Goal: Task Accomplishment & Management: Use online tool/utility

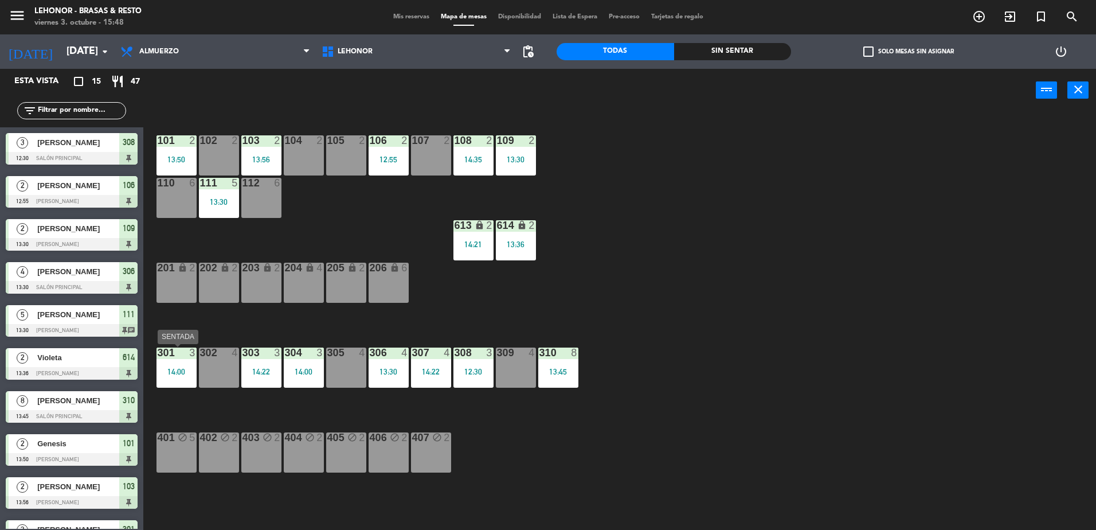
click at [185, 371] on div "14:00" at bounding box center [176, 371] width 40 height 8
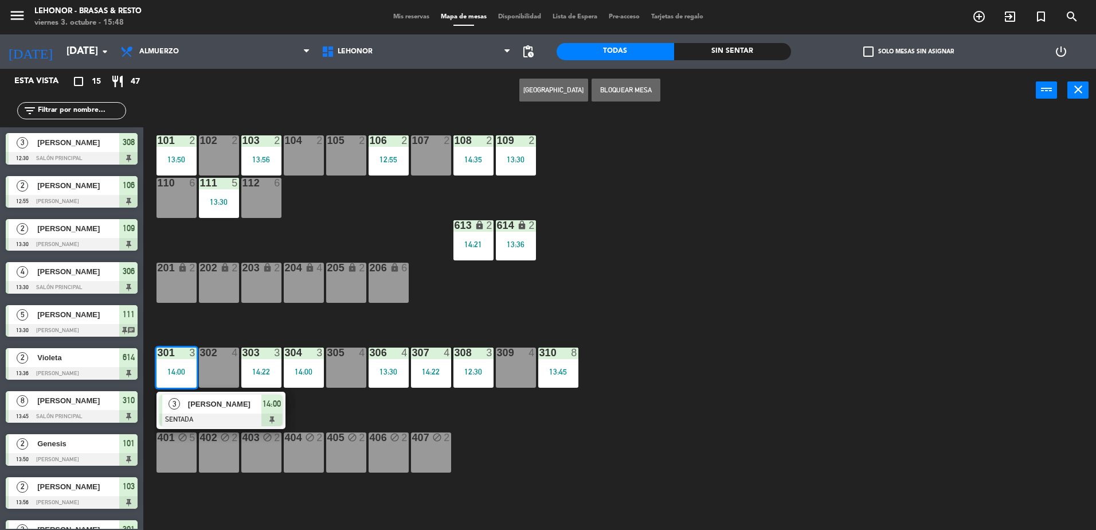
click at [363, 499] on div "101 2 13:50 102 2 103 2 13:56 104 2 105 2 106 2 12:55 107 2 108 2 14:35 109 2 1…" at bounding box center [625, 324] width 942 height 418
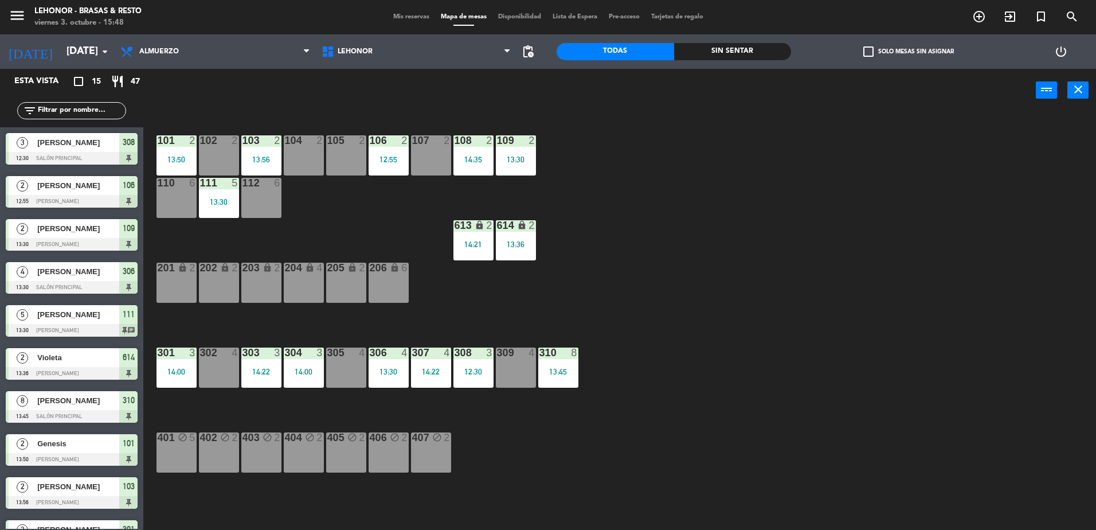
click at [390, 366] on div "306 4 13:30" at bounding box center [388, 367] width 40 height 40
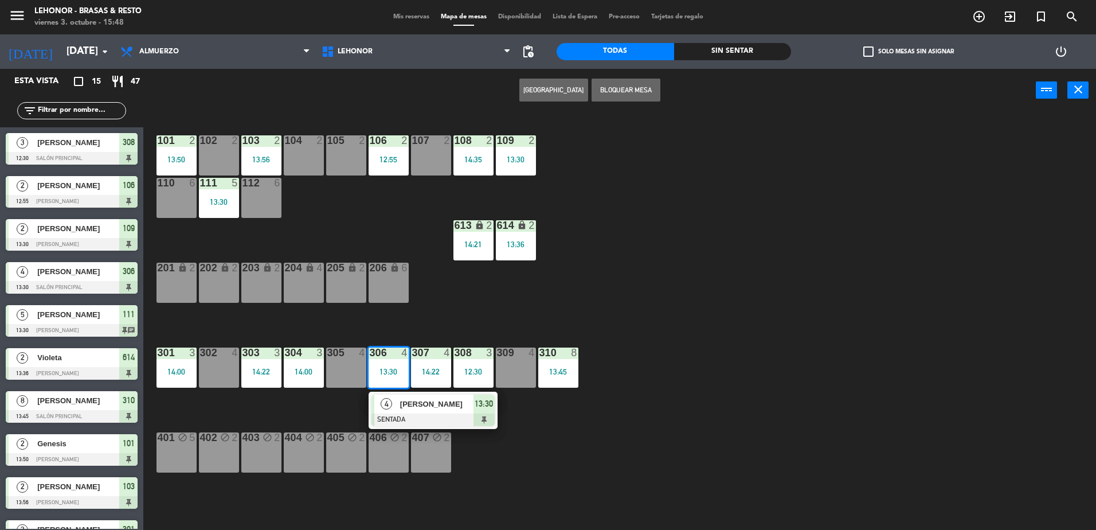
click at [429, 409] on span "[PERSON_NAME]" at bounding box center [436, 404] width 73 height 12
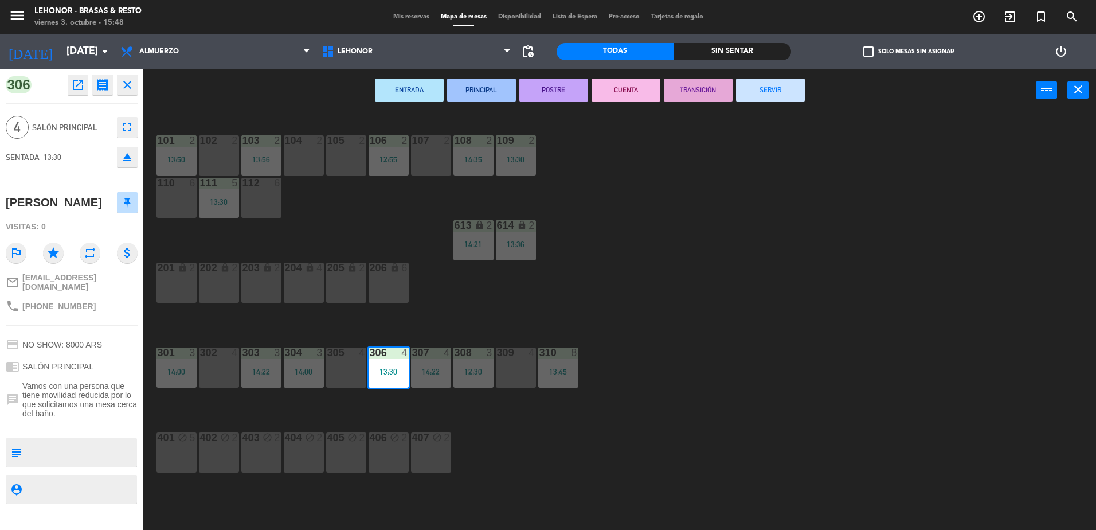
click at [748, 96] on button "SERVIR" at bounding box center [770, 90] width 69 height 23
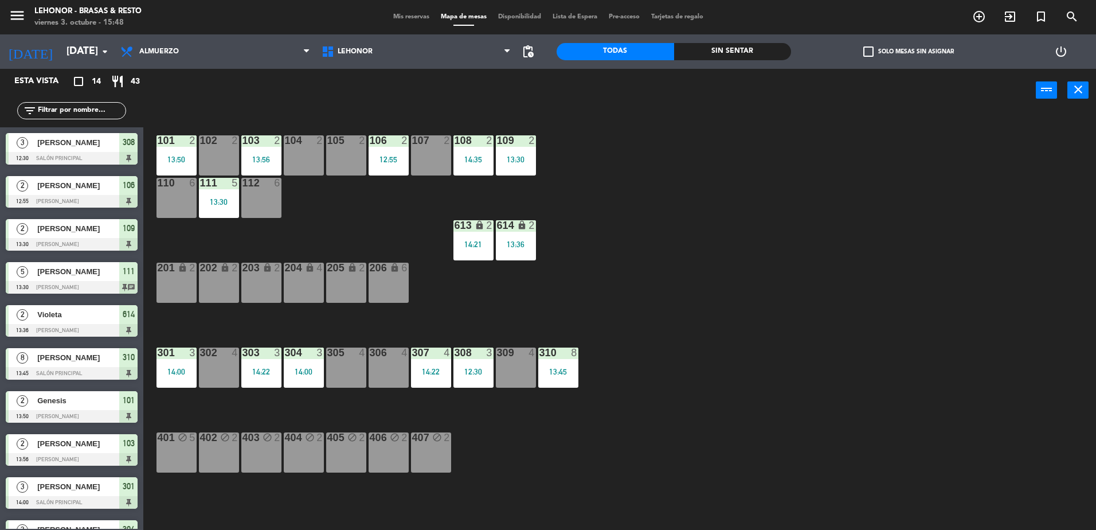
click at [483, 367] on div "12:30" at bounding box center [473, 371] width 40 height 8
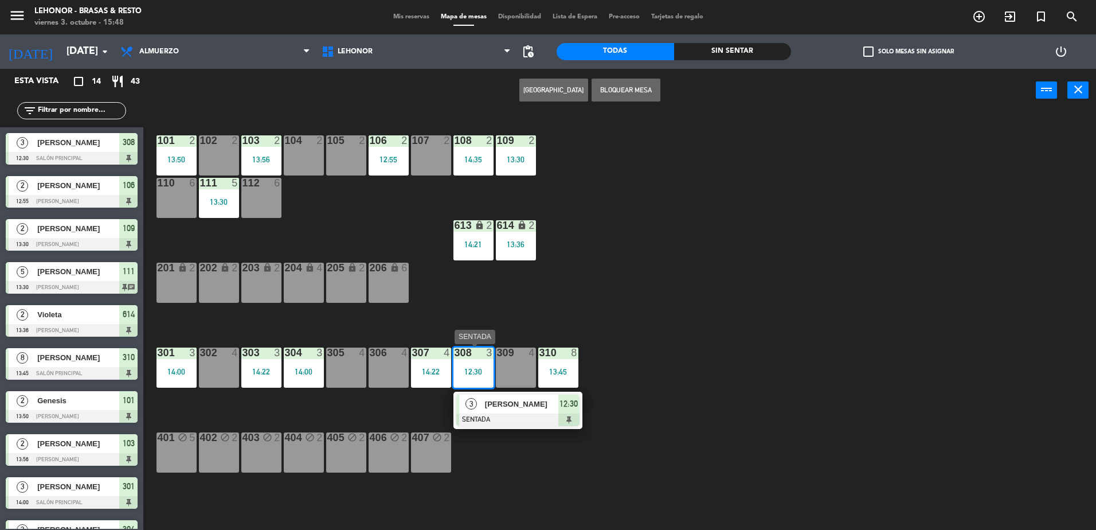
click at [501, 414] on div at bounding box center [517, 419] width 123 height 13
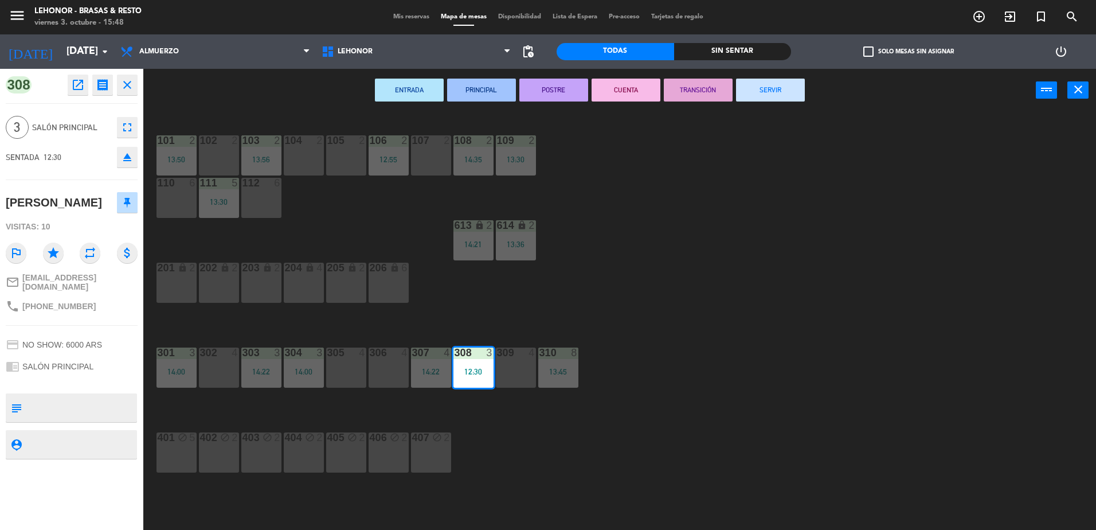
click at [785, 96] on button "SERVIR" at bounding box center [770, 90] width 69 height 23
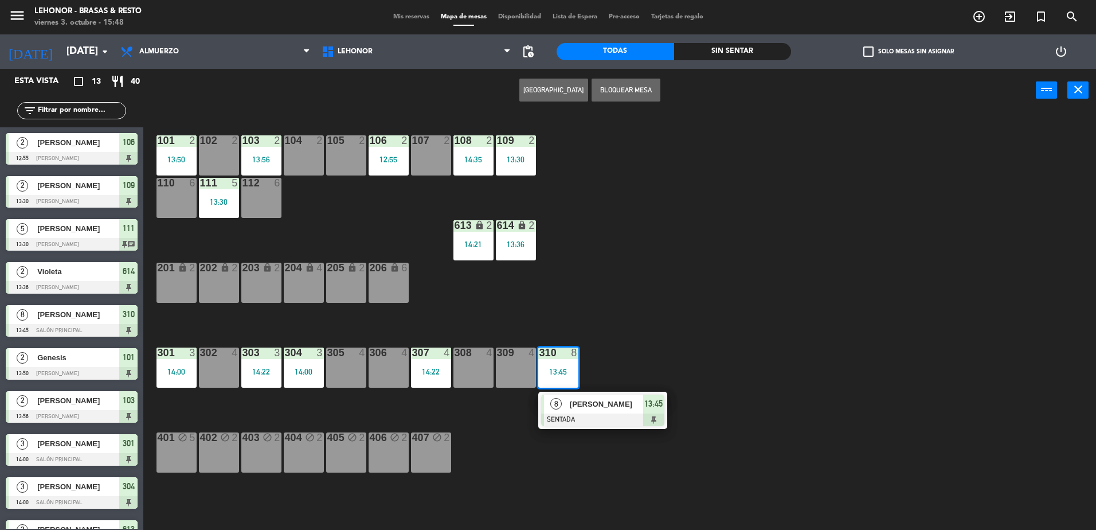
click at [595, 416] on div at bounding box center [602, 419] width 123 height 13
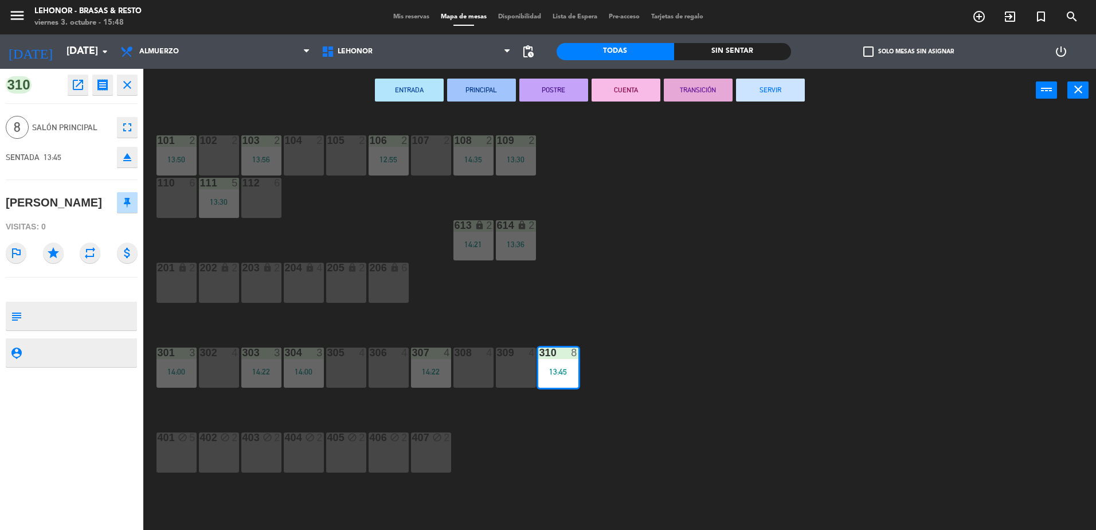
click at [793, 92] on button "SERVIR" at bounding box center [770, 90] width 69 height 23
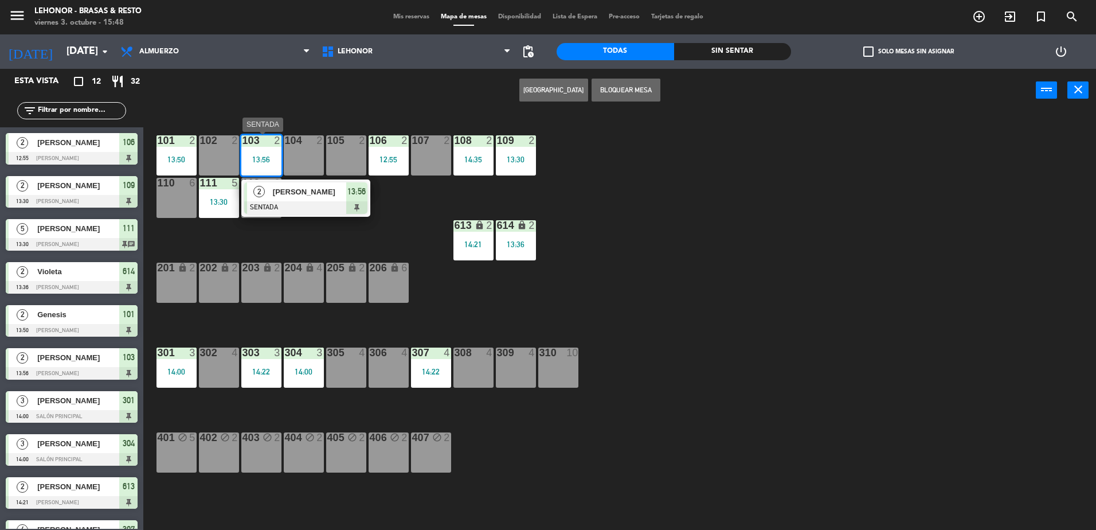
click at [288, 200] on div "[PERSON_NAME]" at bounding box center [309, 191] width 75 height 19
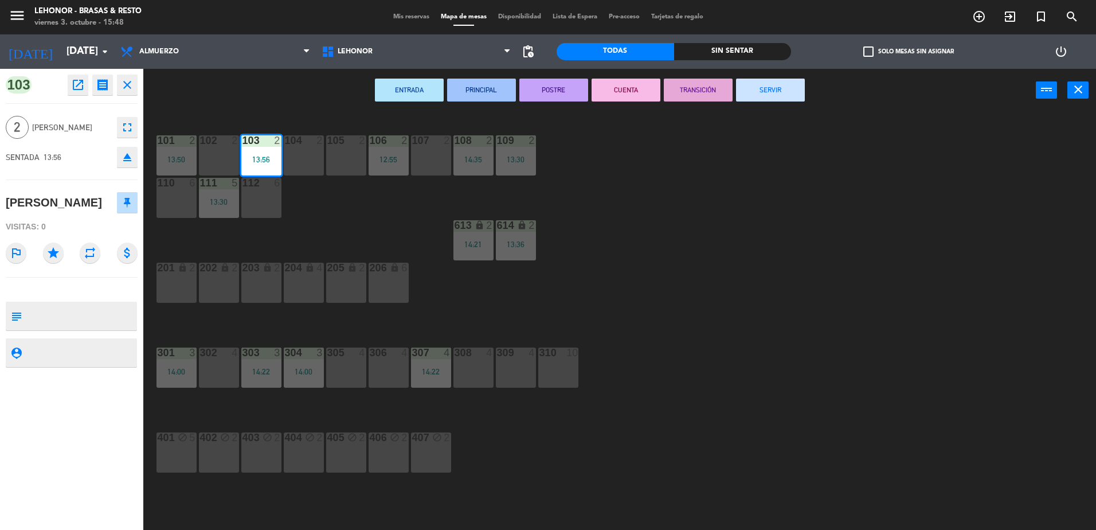
click at [777, 84] on button "SERVIR" at bounding box center [770, 90] width 69 height 23
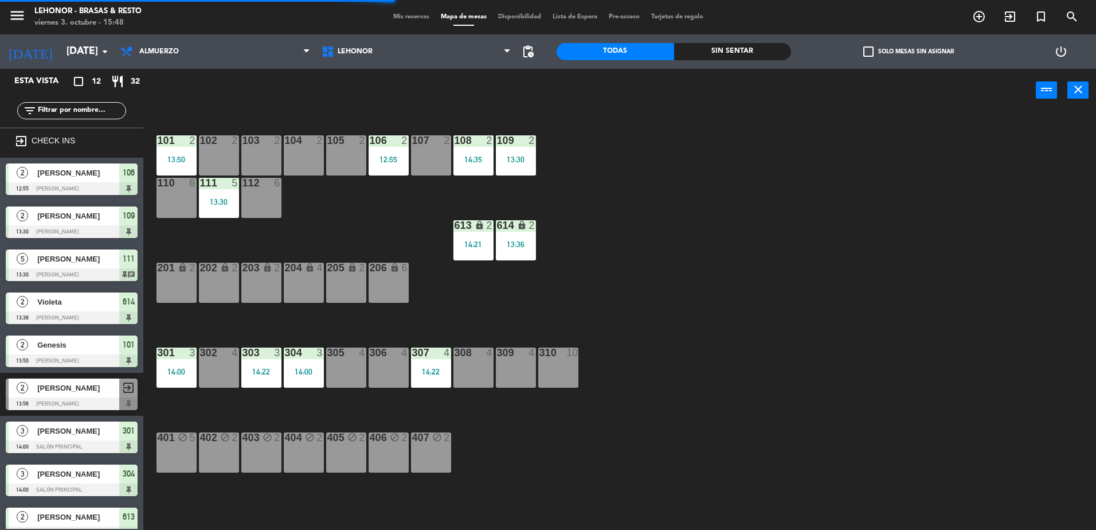
click at [187, 143] on div "2" at bounding box center [195, 140] width 19 height 10
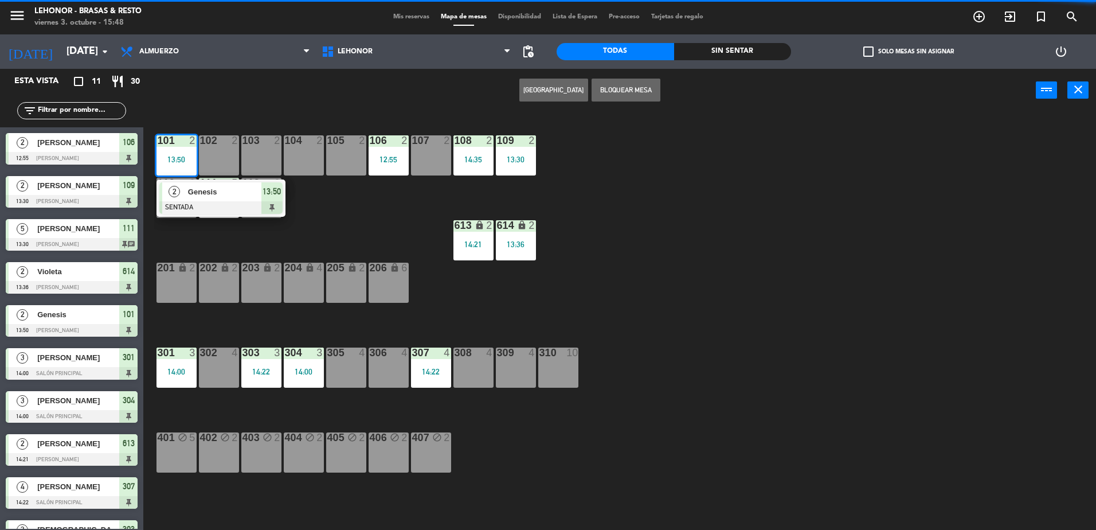
click at [675, 406] on div "101 2 13:50 2 Genesis SENTADA 13:50 102 2 103 2 104 2 105 2 106 2 12:55 107 2 1…" at bounding box center [625, 324] width 942 height 418
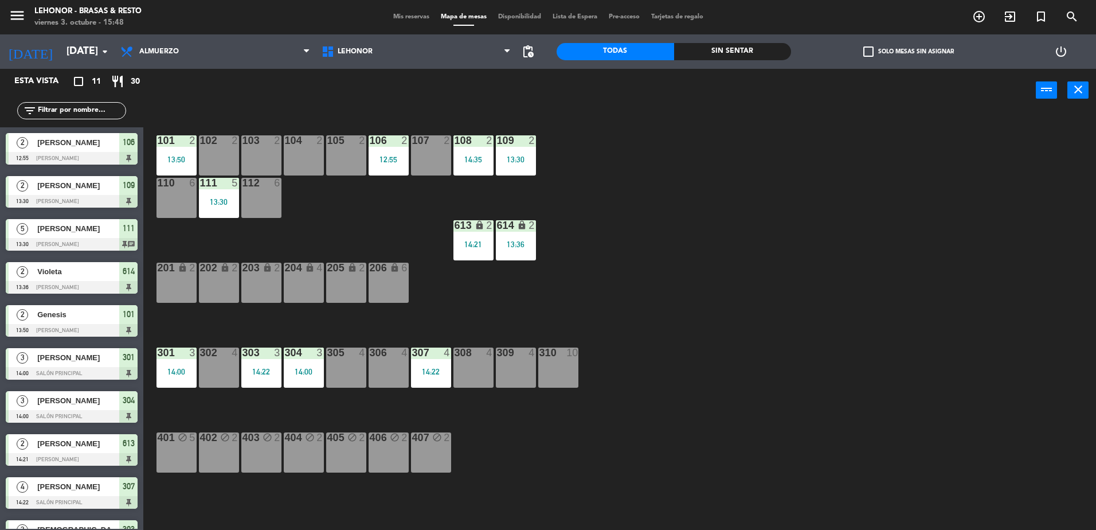
click at [401, 163] on div "12:55" at bounding box center [388, 159] width 40 height 8
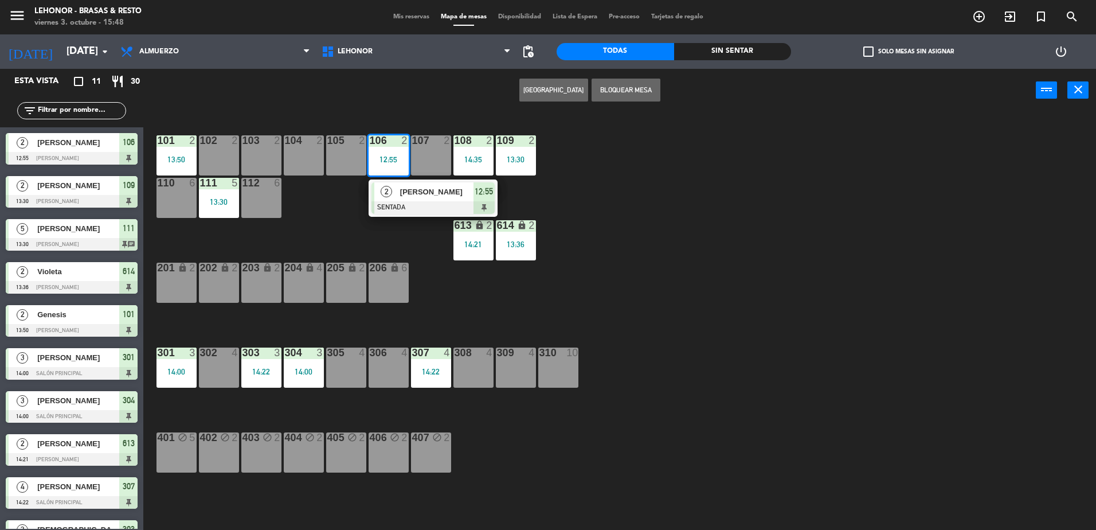
click at [436, 205] on div at bounding box center [432, 207] width 123 height 13
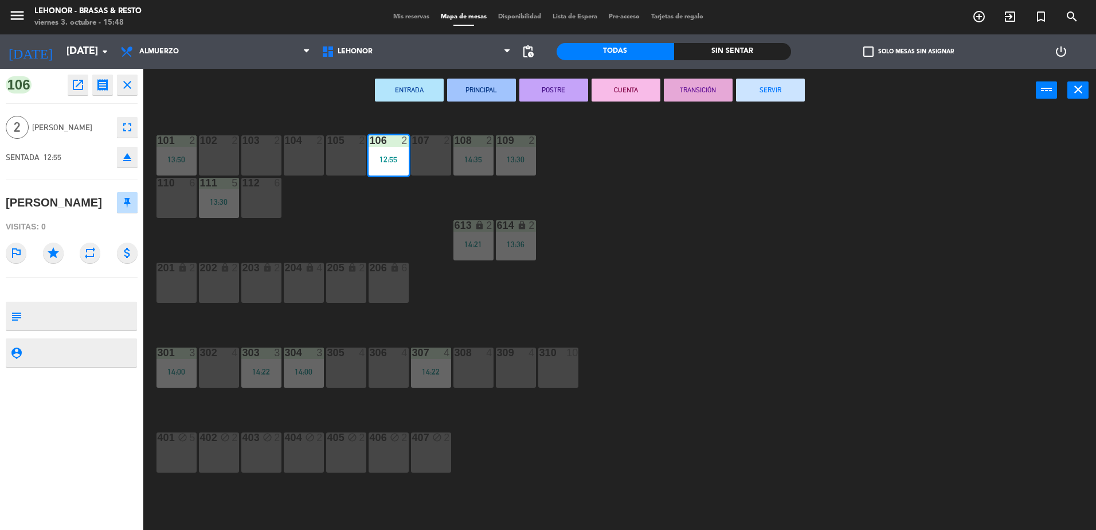
click at [783, 92] on button "SERVIR" at bounding box center [770, 90] width 69 height 23
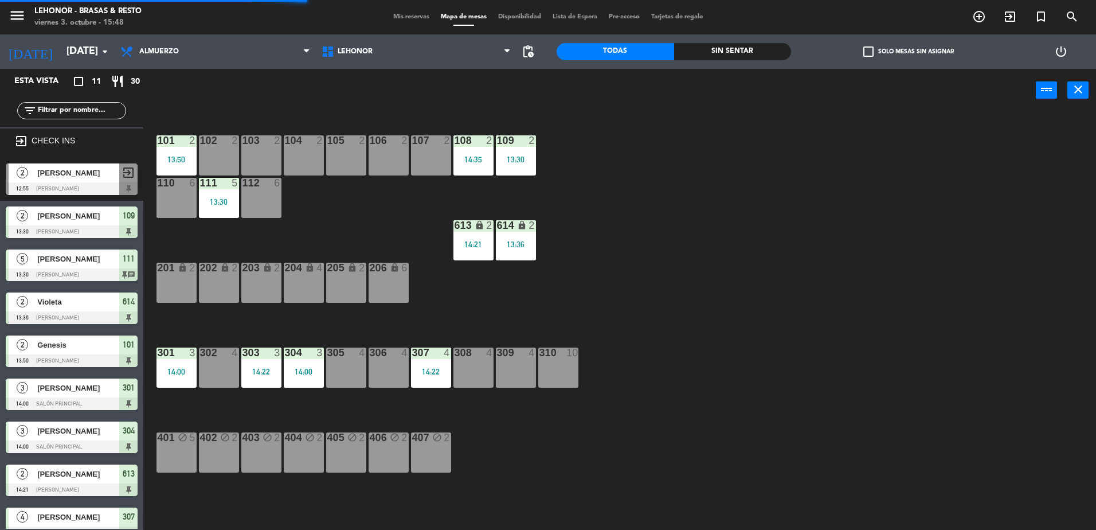
click at [462, 154] on div "108 2 14:35" at bounding box center [473, 155] width 40 height 40
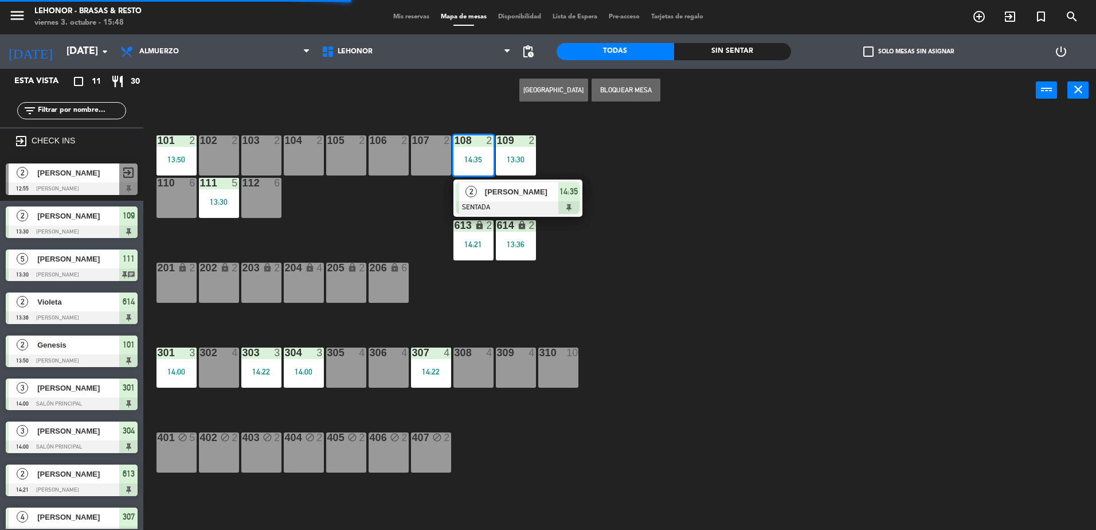
drag, startPoint x: 505, startPoint y: 205, endPoint x: 543, endPoint y: 185, distance: 43.3
click at [505, 205] on div "2 [PERSON_NAME] 14:35" at bounding box center [518, 197] width 146 height 37
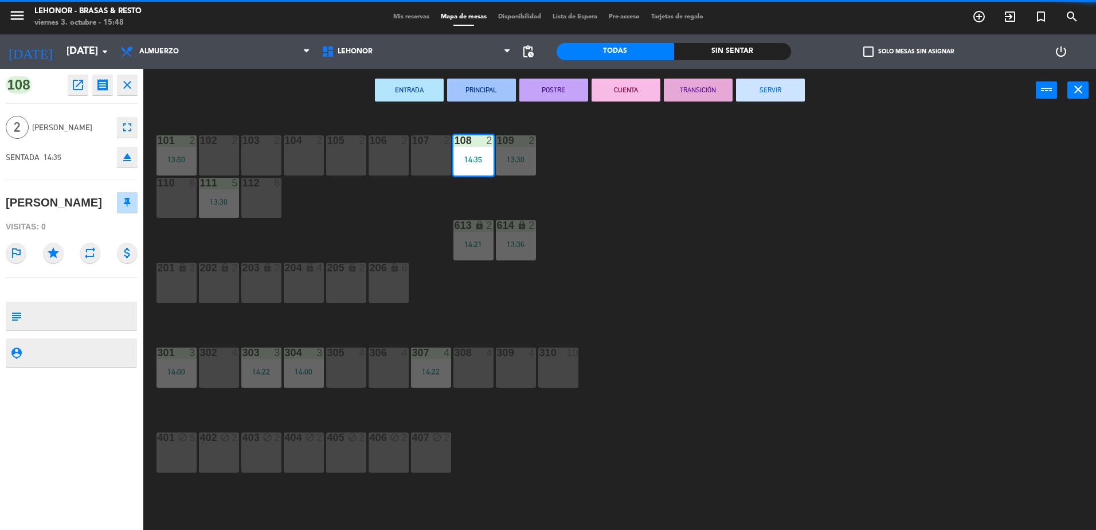
click at [789, 92] on button "SERVIR" at bounding box center [770, 90] width 69 height 23
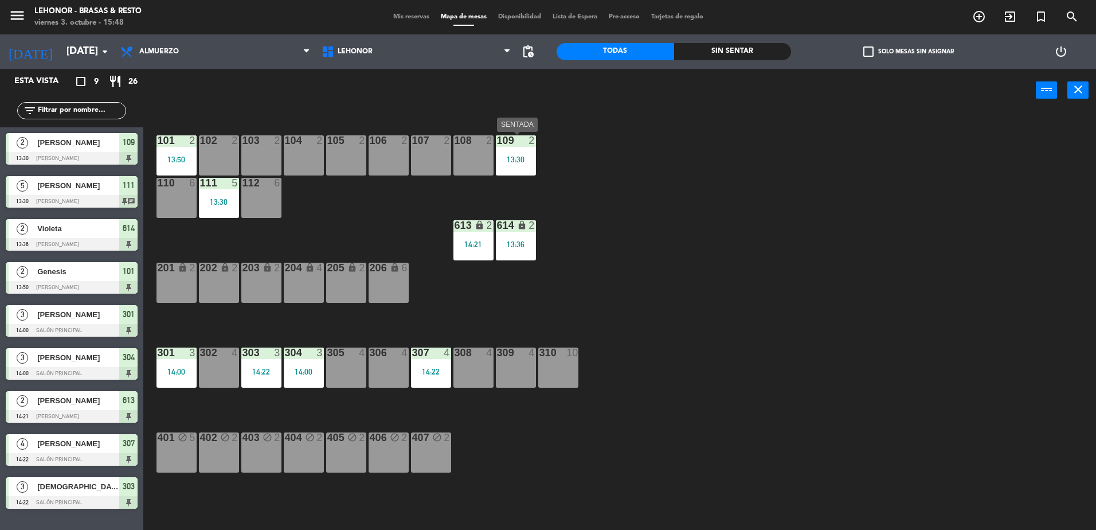
click at [530, 149] on div "109 2 13:30" at bounding box center [516, 155] width 40 height 40
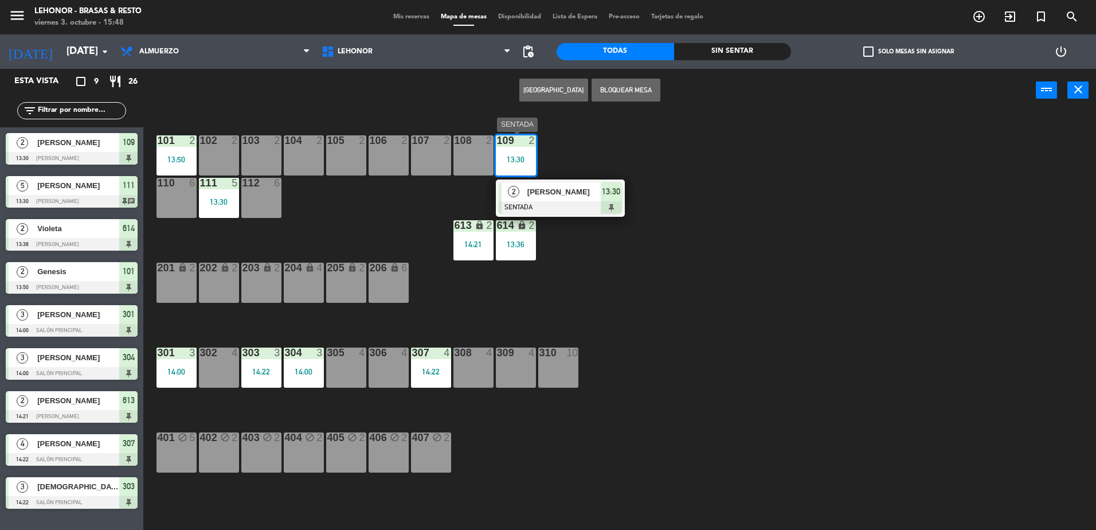
click at [547, 199] on div "[PERSON_NAME]" at bounding box center [563, 191] width 75 height 19
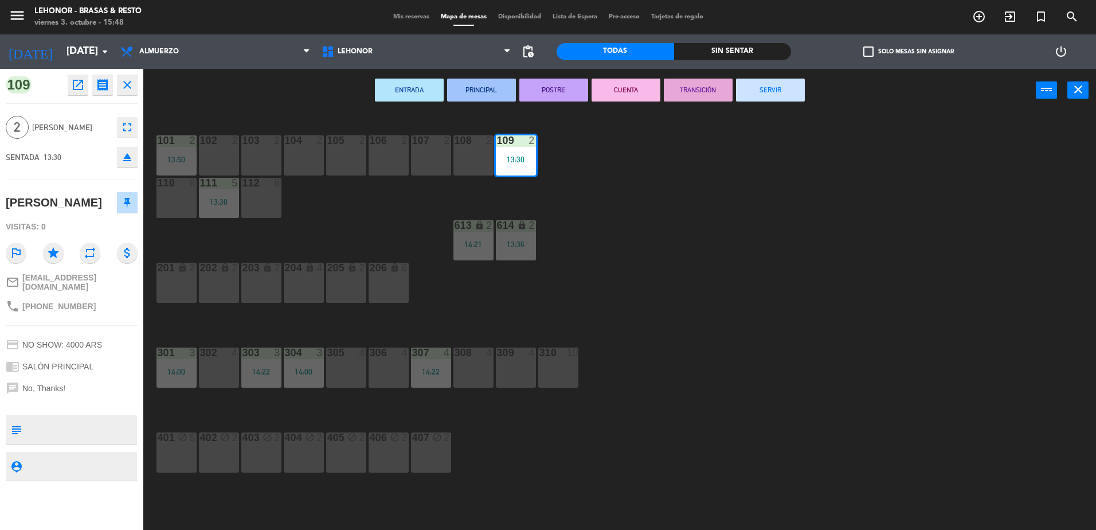
click at [763, 97] on button "SERVIR" at bounding box center [770, 90] width 69 height 23
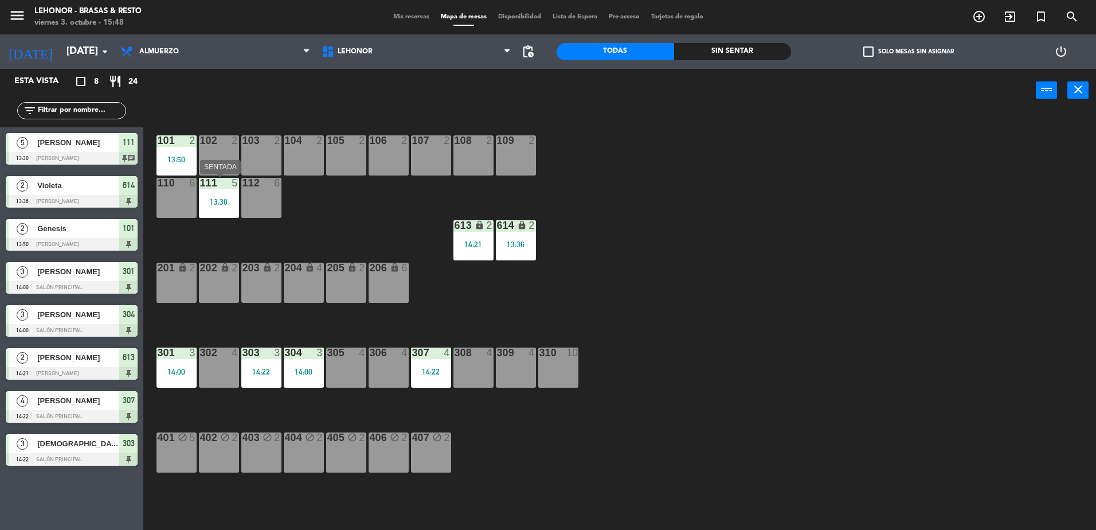
click at [227, 202] on div "13:30" at bounding box center [219, 202] width 40 height 8
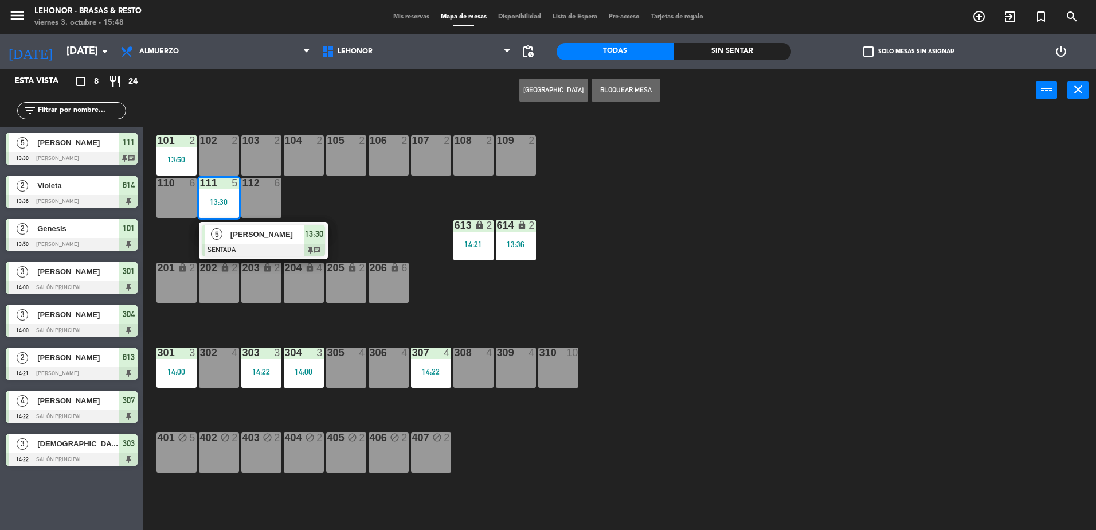
click at [244, 237] on span "[PERSON_NAME]" at bounding box center [266, 234] width 73 height 12
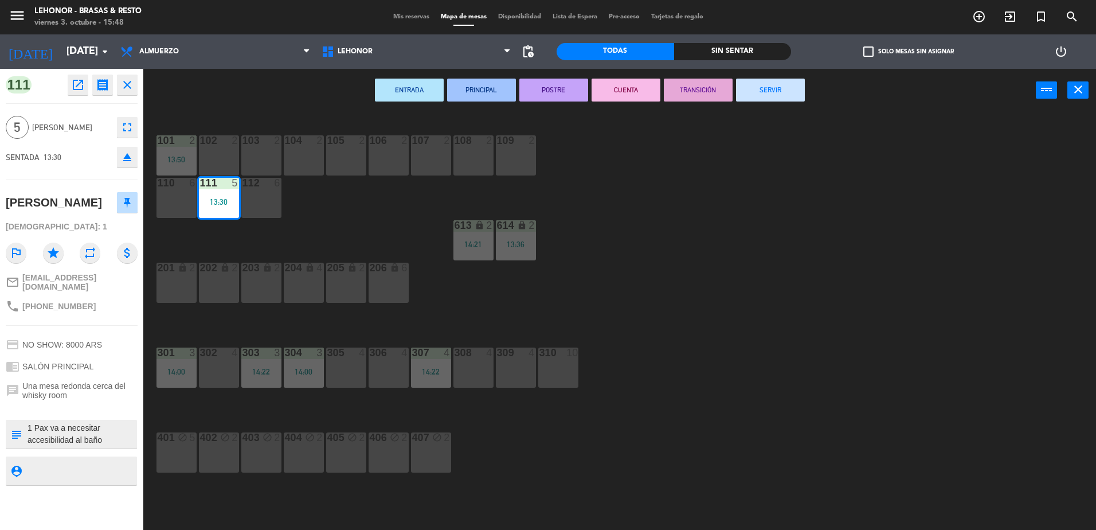
click at [784, 95] on button "SERVIR" at bounding box center [770, 90] width 69 height 23
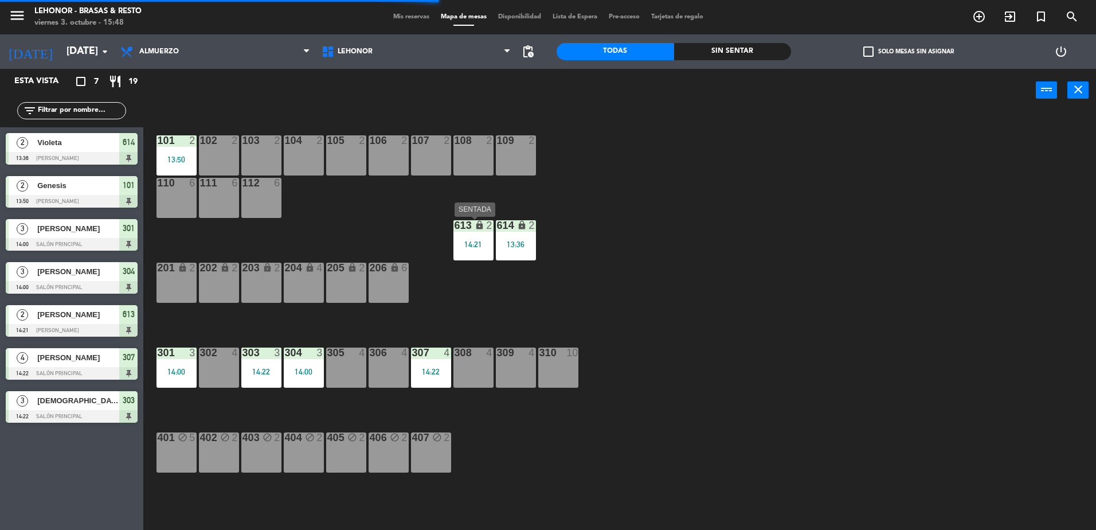
click at [478, 240] on div "14:21" at bounding box center [473, 244] width 40 height 8
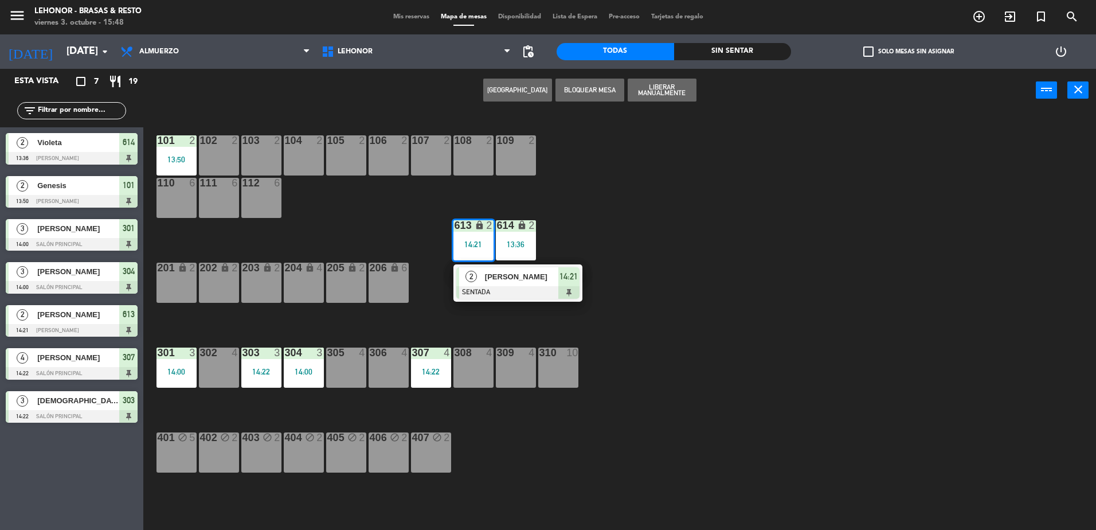
click at [515, 283] on div "[PERSON_NAME]" at bounding box center [521, 276] width 75 height 19
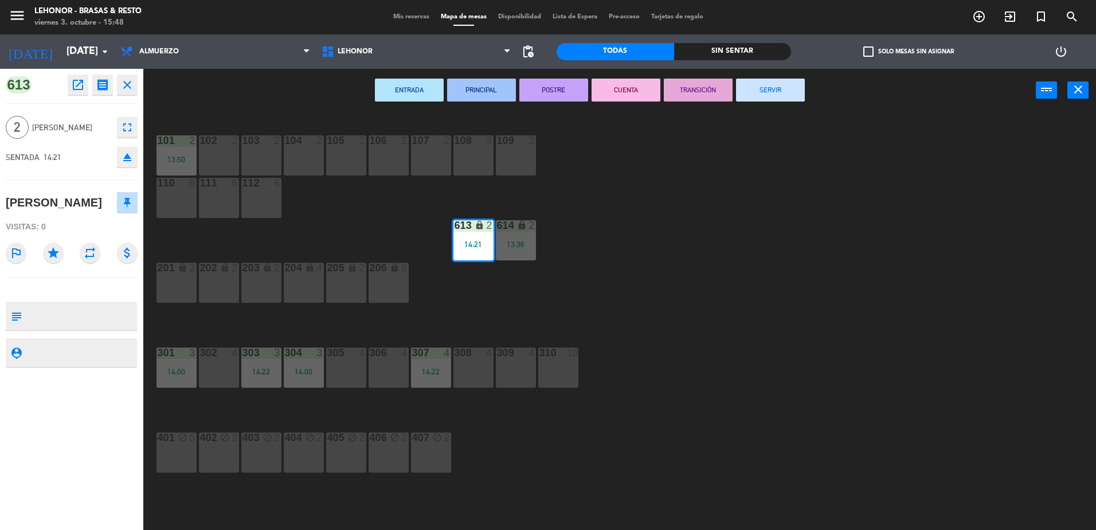
click at [760, 89] on button "SERVIR" at bounding box center [770, 90] width 69 height 23
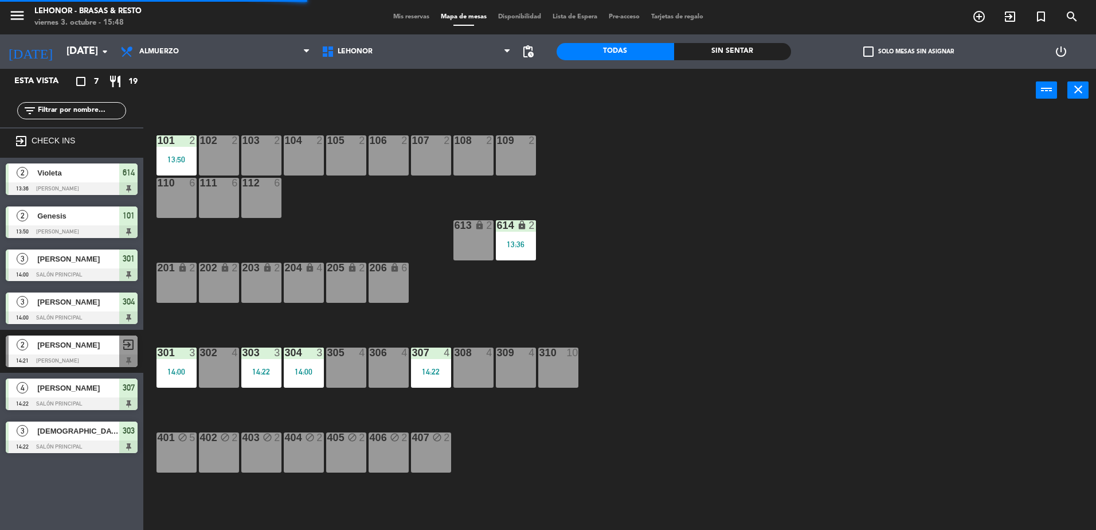
click at [523, 229] on icon "lock" at bounding box center [522, 225] width 10 height 10
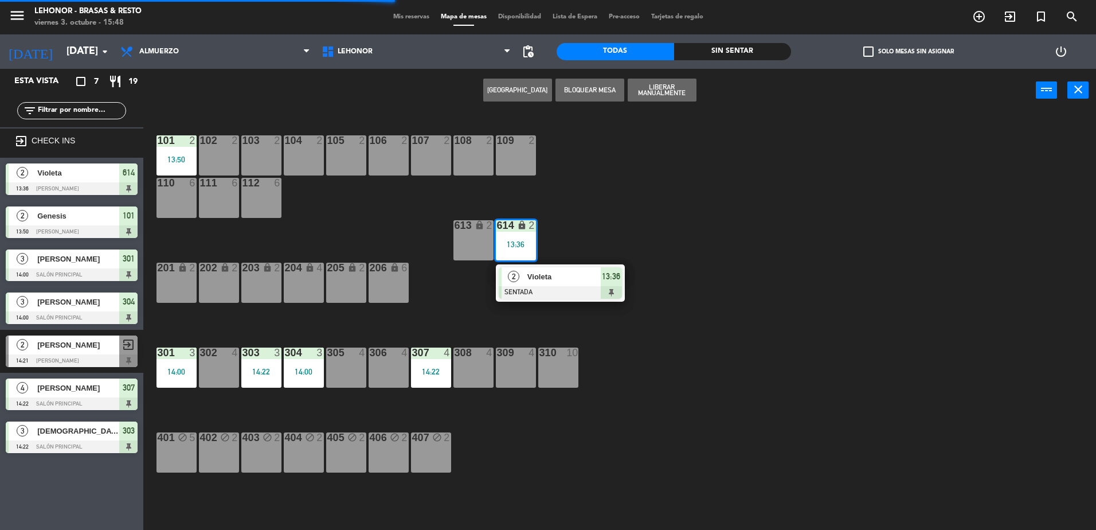
click at [545, 281] on span "Violeta" at bounding box center [563, 276] width 73 height 12
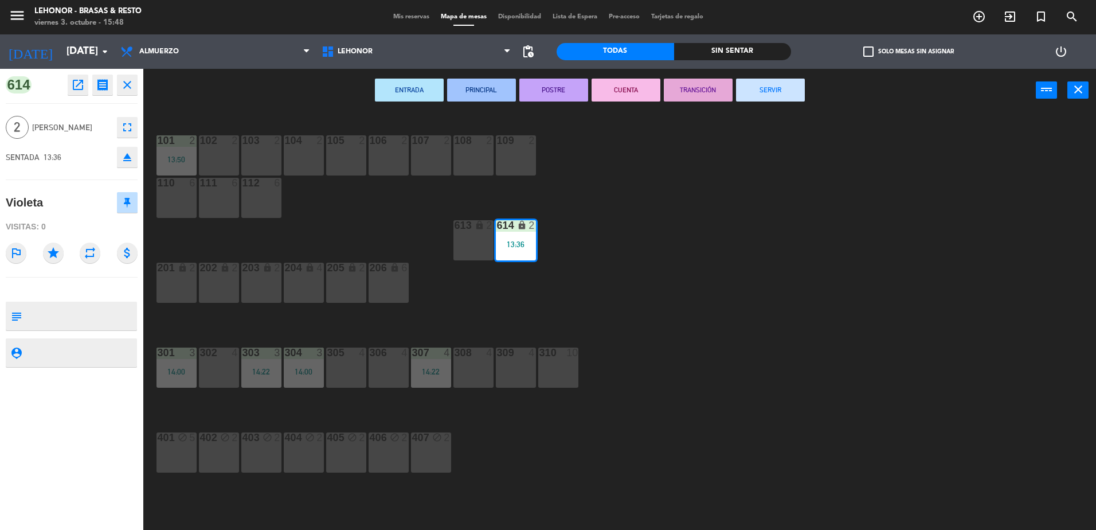
click at [786, 89] on button "SERVIR" at bounding box center [770, 90] width 69 height 23
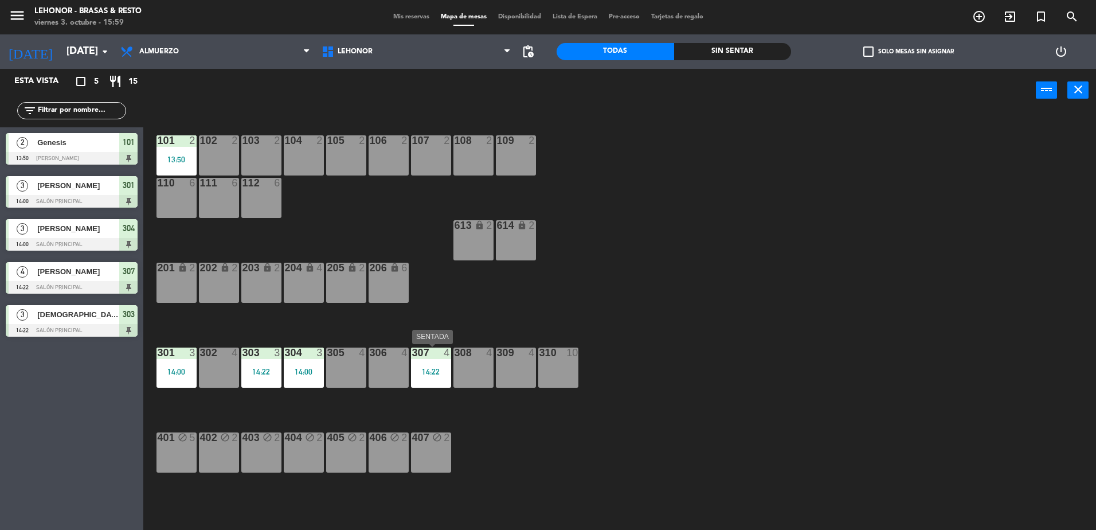
click at [421, 363] on div "307 4 14:22" at bounding box center [431, 367] width 40 height 40
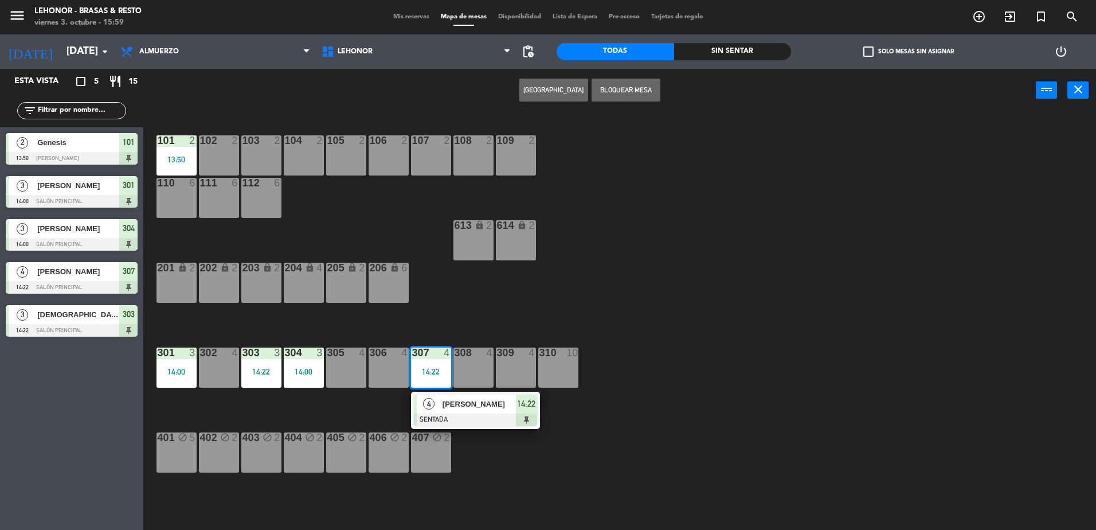
click at [450, 403] on span "[PERSON_NAME]" at bounding box center [478, 404] width 73 height 12
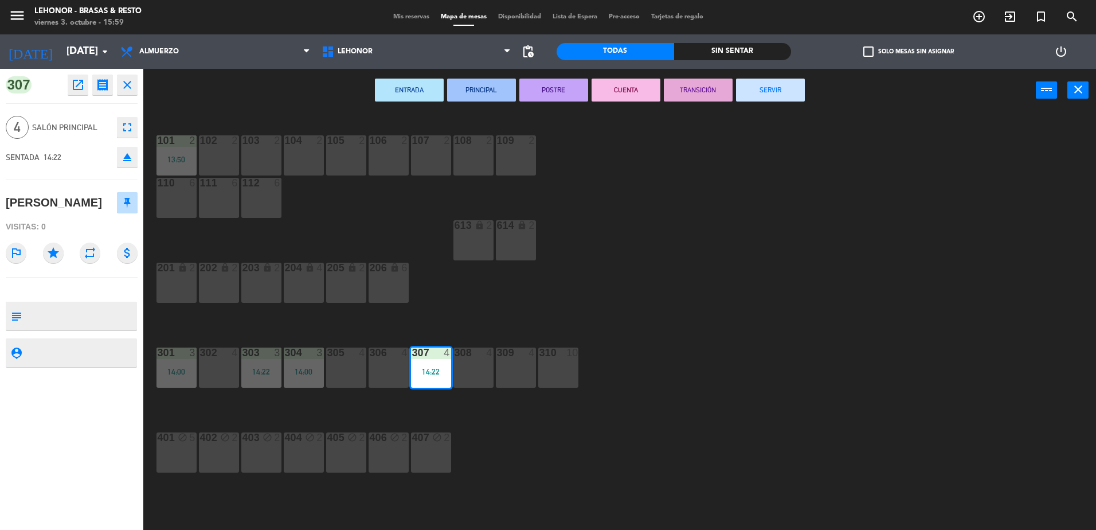
click at [752, 101] on div "ENTRADA PRINCIPAL POSTRE CUENTA TRANSICIÓN SERVIR power_input close" at bounding box center [589, 91] width 892 height 44
click at [756, 92] on button "SERVIR" at bounding box center [770, 90] width 69 height 23
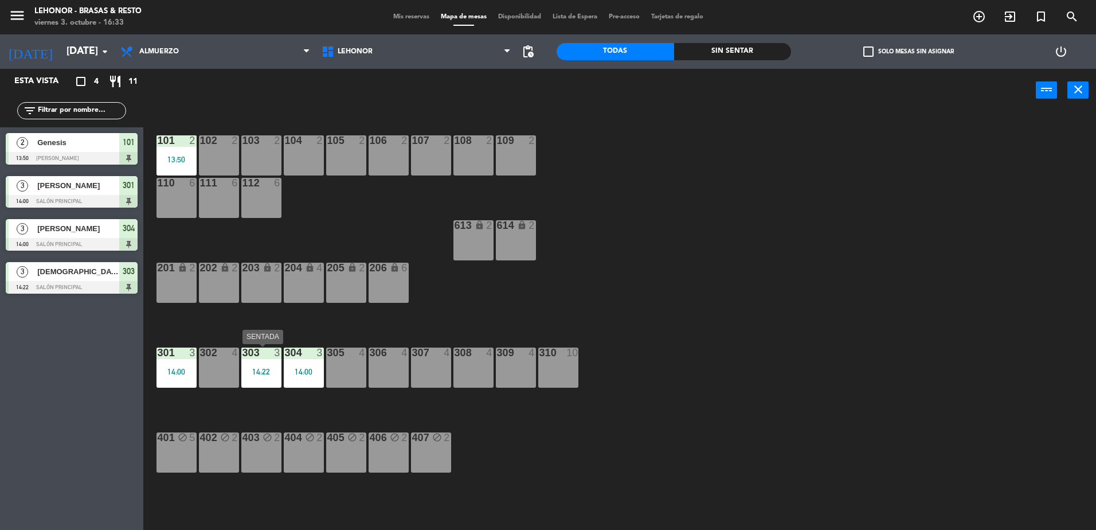
click at [265, 381] on div "303 3 14:22" at bounding box center [261, 367] width 40 height 40
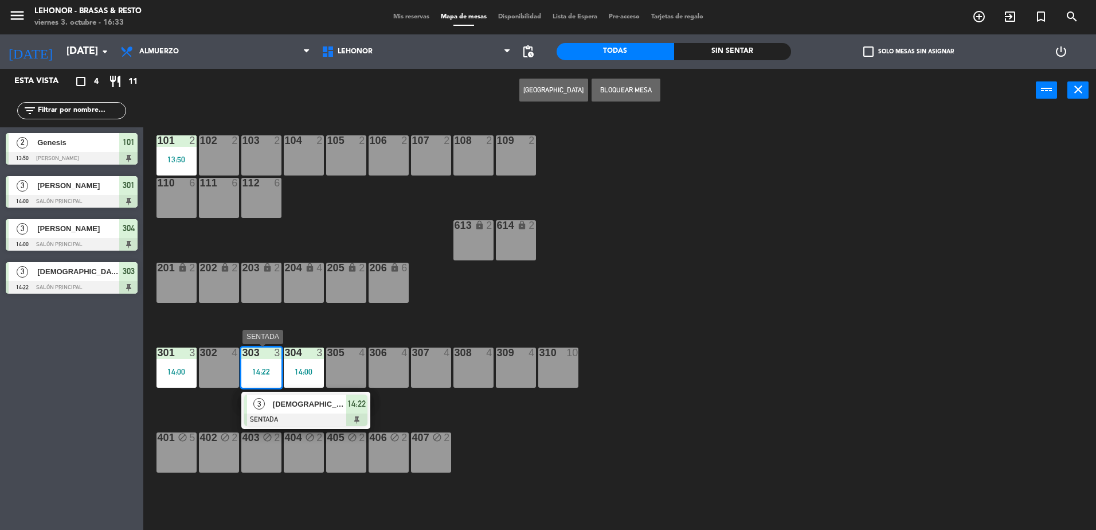
click at [304, 410] on div "[DEMOGRAPHIC_DATA][PERSON_NAME]" at bounding box center [309, 403] width 75 height 19
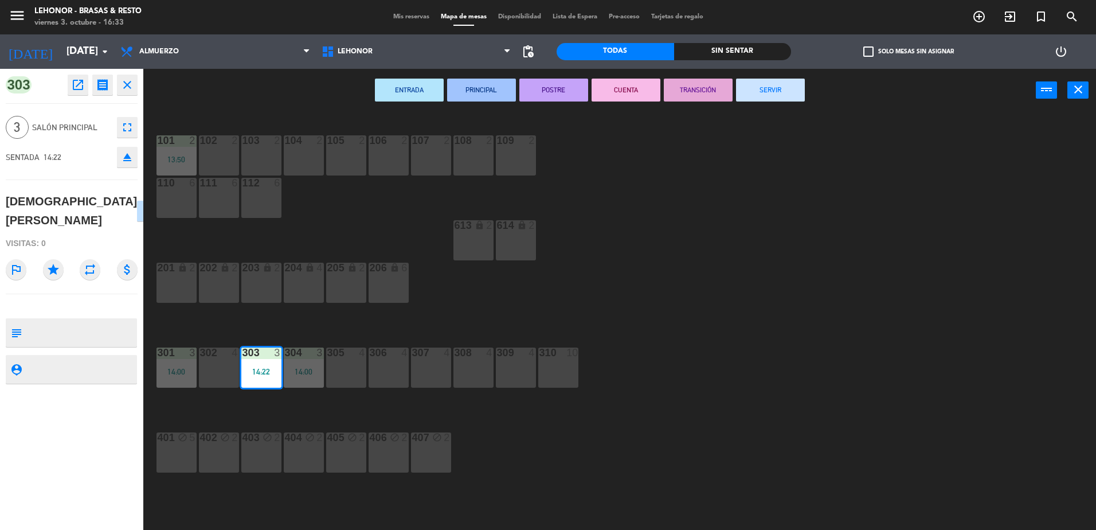
click at [789, 83] on button "SERVIR" at bounding box center [770, 90] width 69 height 23
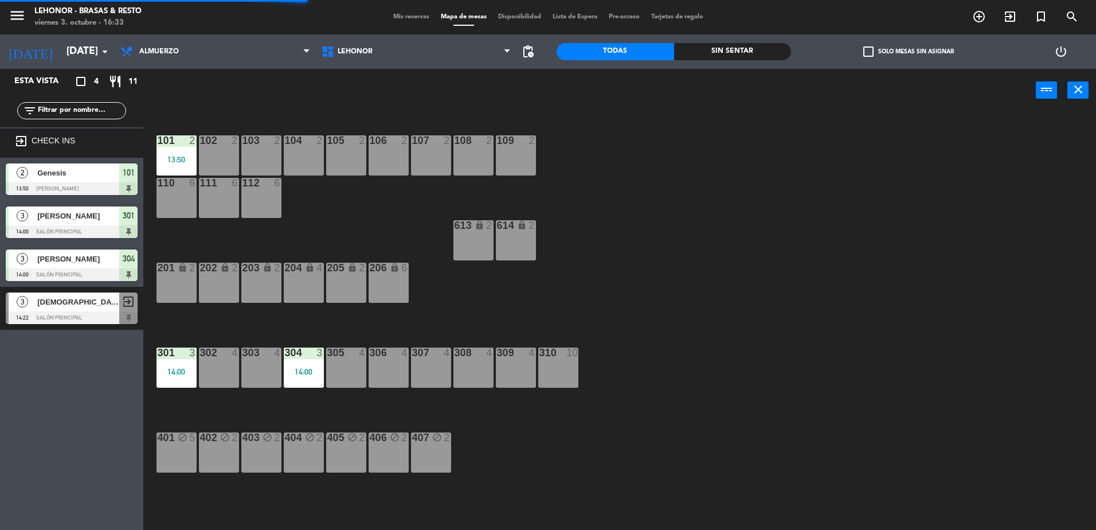
click at [312, 367] on div "14:00" at bounding box center [304, 371] width 40 height 9
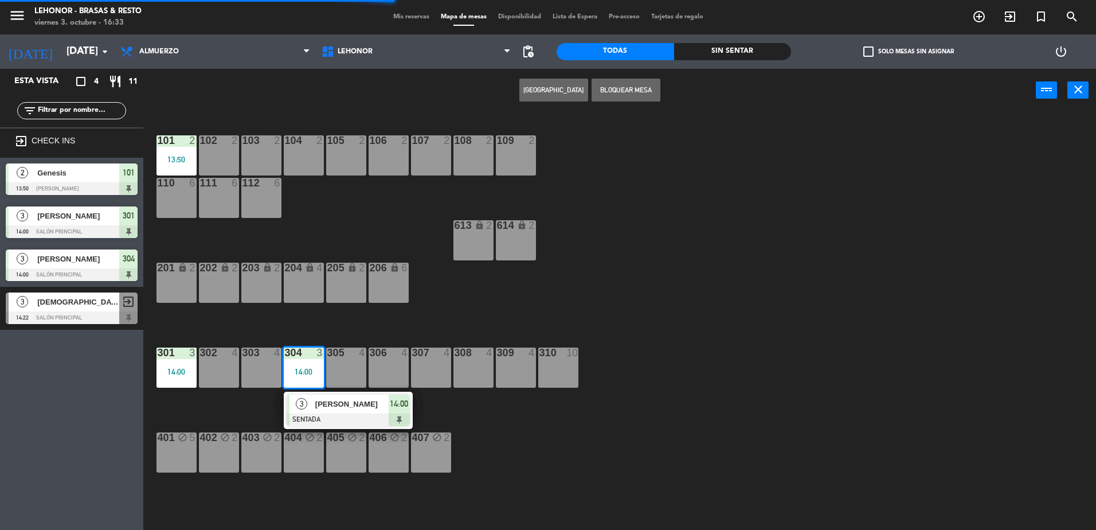
click at [347, 409] on span "[PERSON_NAME]" at bounding box center [351, 404] width 73 height 12
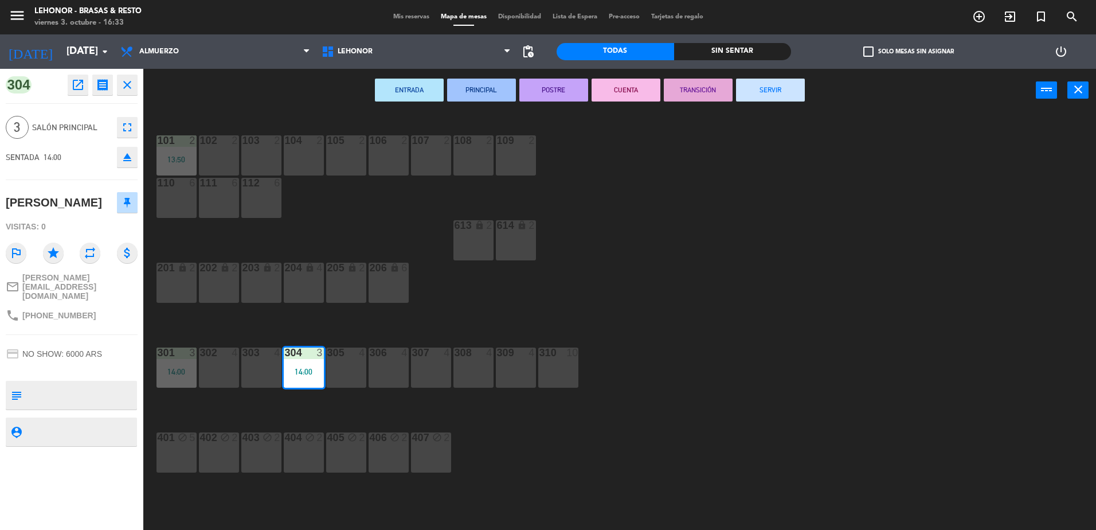
click at [777, 95] on button "SERVIR" at bounding box center [770, 90] width 69 height 23
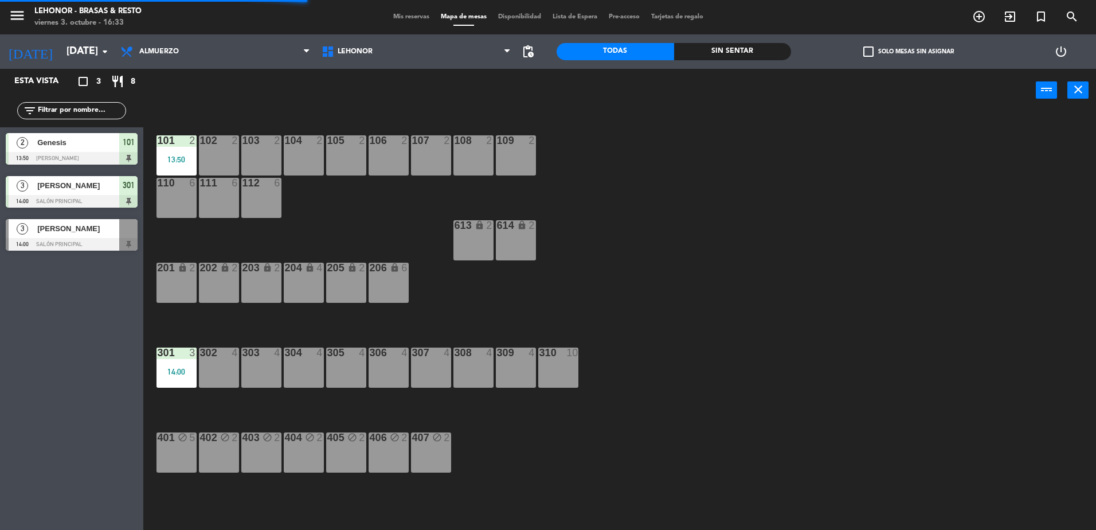
click at [179, 366] on div "301 3 14:00" at bounding box center [176, 367] width 40 height 40
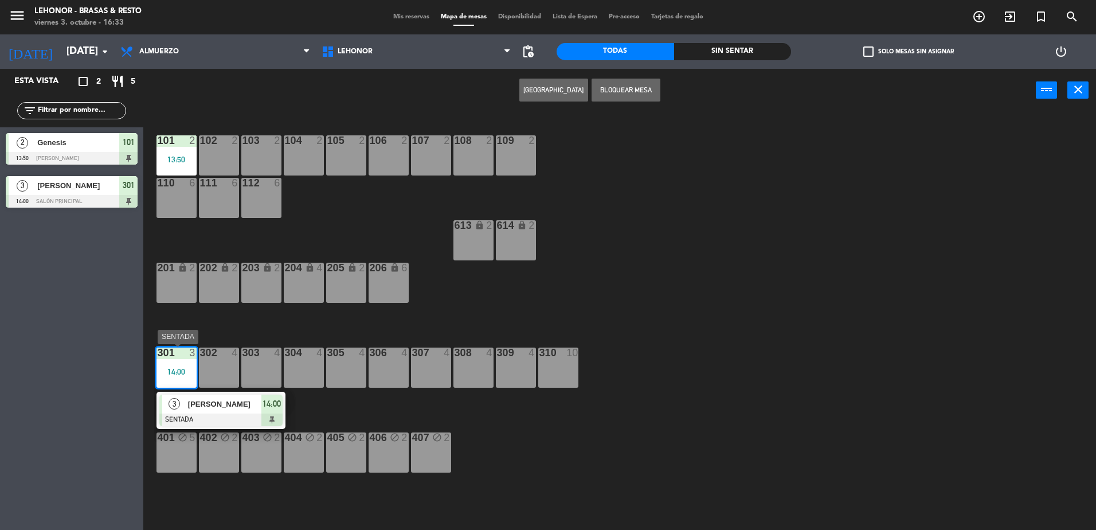
click at [219, 415] on div at bounding box center [220, 419] width 123 height 13
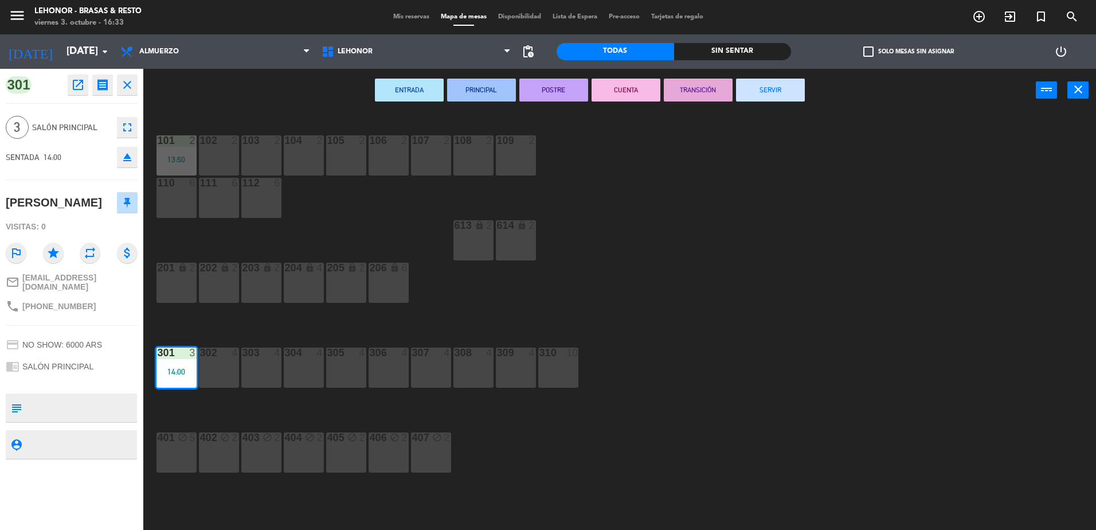
click at [770, 99] on button "SERVIR" at bounding box center [770, 90] width 69 height 23
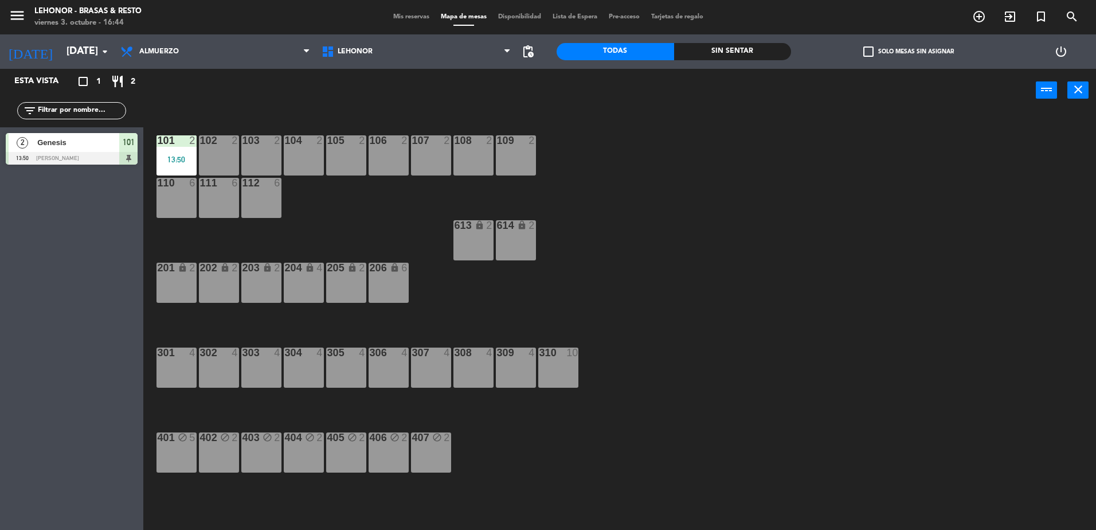
click at [185, 150] on div "101 2 13:50" at bounding box center [176, 155] width 40 height 40
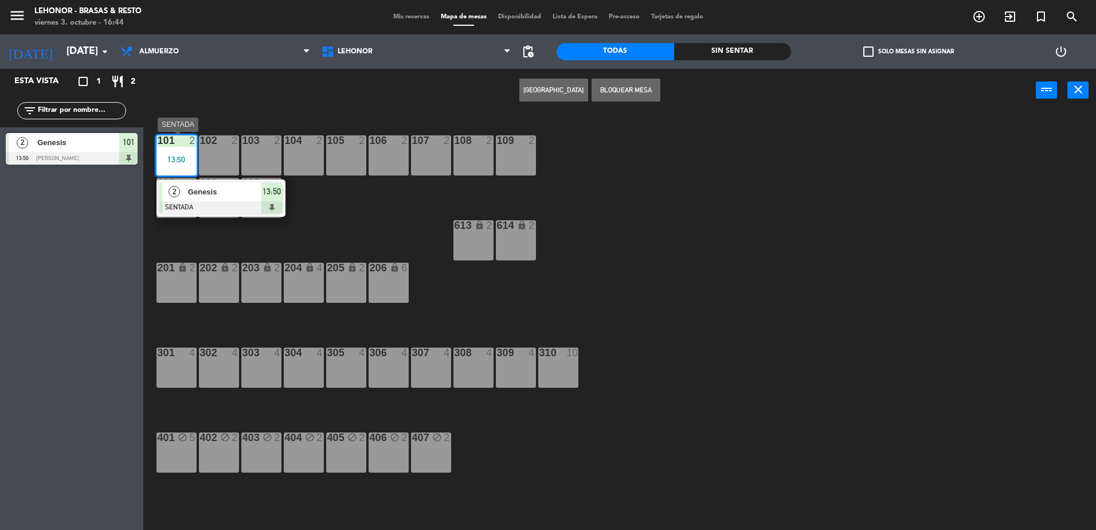
click at [210, 194] on span "Genesis" at bounding box center [224, 192] width 73 height 12
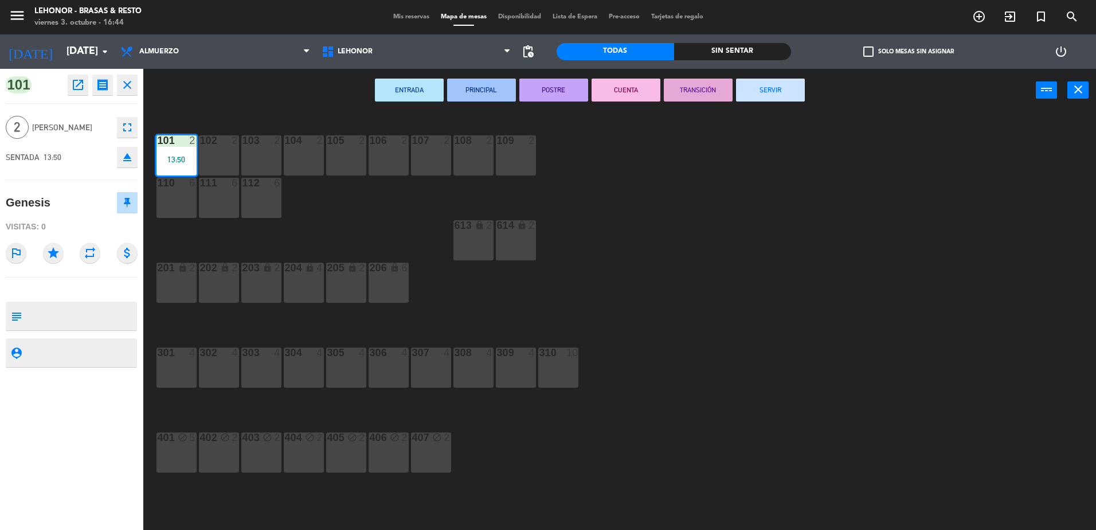
click at [767, 89] on button "SERVIR" at bounding box center [770, 90] width 69 height 23
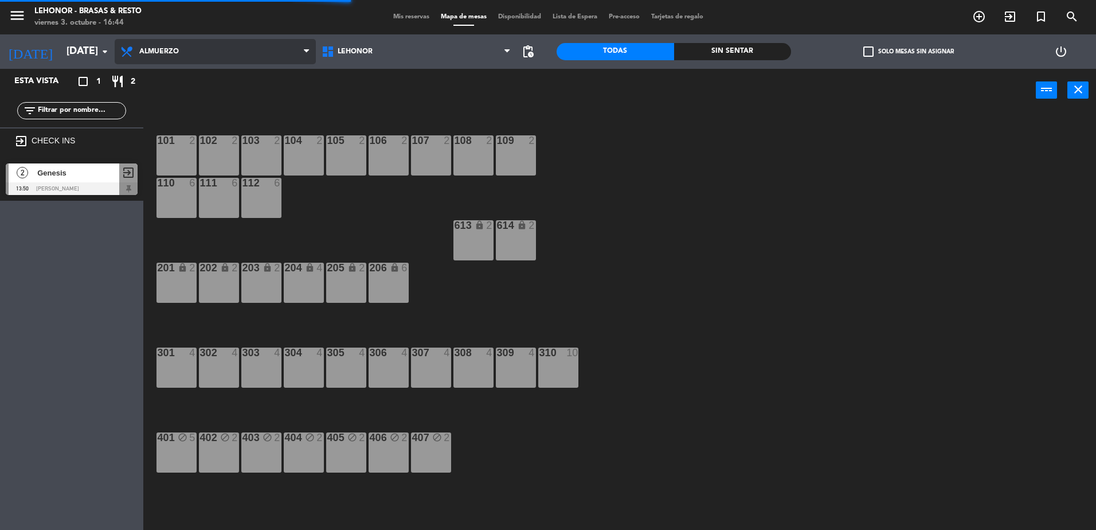
click at [149, 50] on span "Almuerzo" at bounding box center [159, 52] width 40 height 8
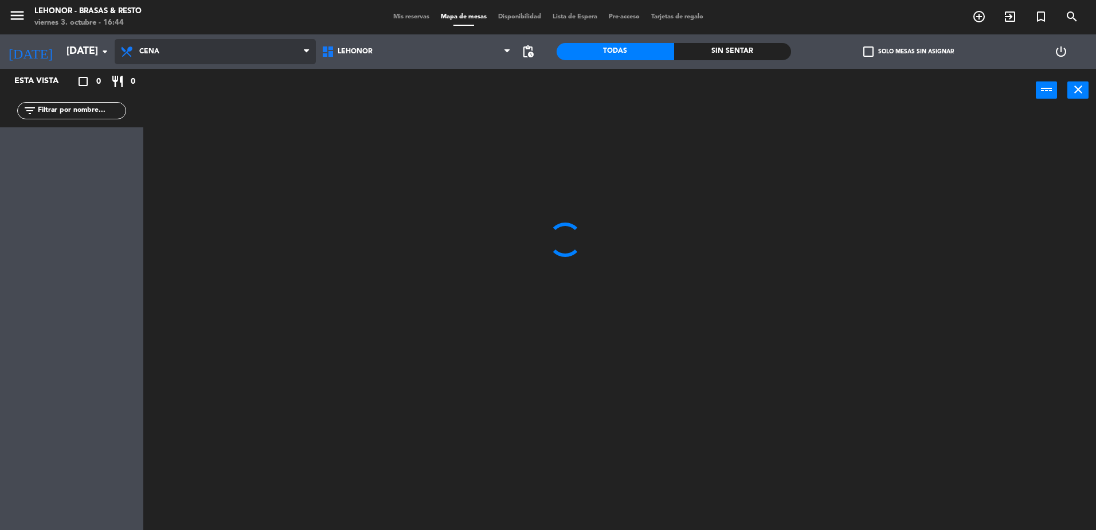
click at [162, 96] on ng-component "menu [PERSON_NAME] - Brasas & Resto [DATE] 3. octubre - 16:44 Mis reservas Mapa…" at bounding box center [548, 266] width 1096 height 532
